Goal: Task Accomplishment & Management: Complete application form

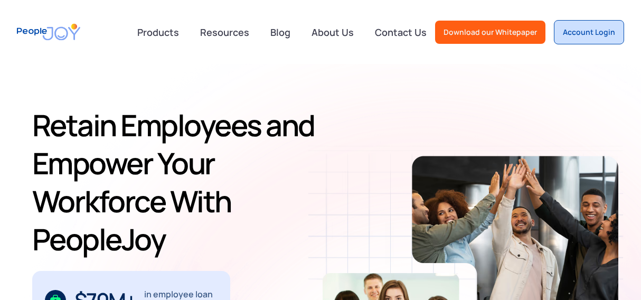
click at [592, 33] on div "Account Login" at bounding box center [589, 32] width 52 height 11
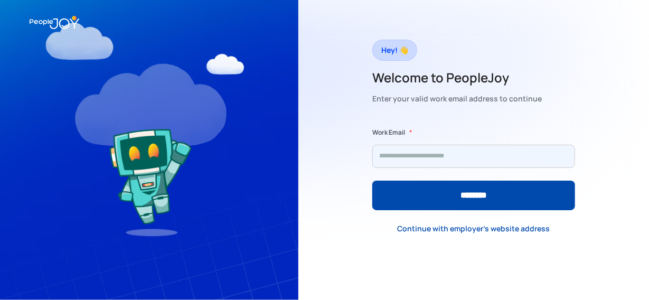
click at [522, 162] on input "Form" at bounding box center [473, 156] width 203 height 23
type input "**********"
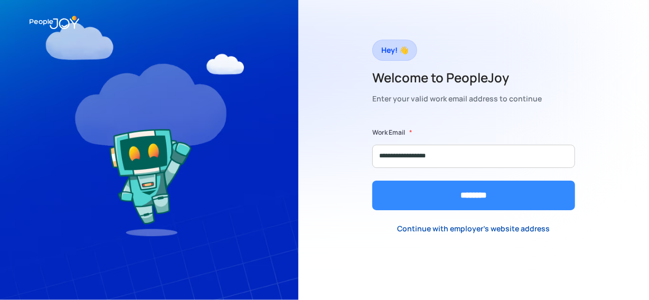
click at [483, 196] on input "********" at bounding box center [473, 196] width 203 height 30
